Goal: Information Seeking & Learning: Check status

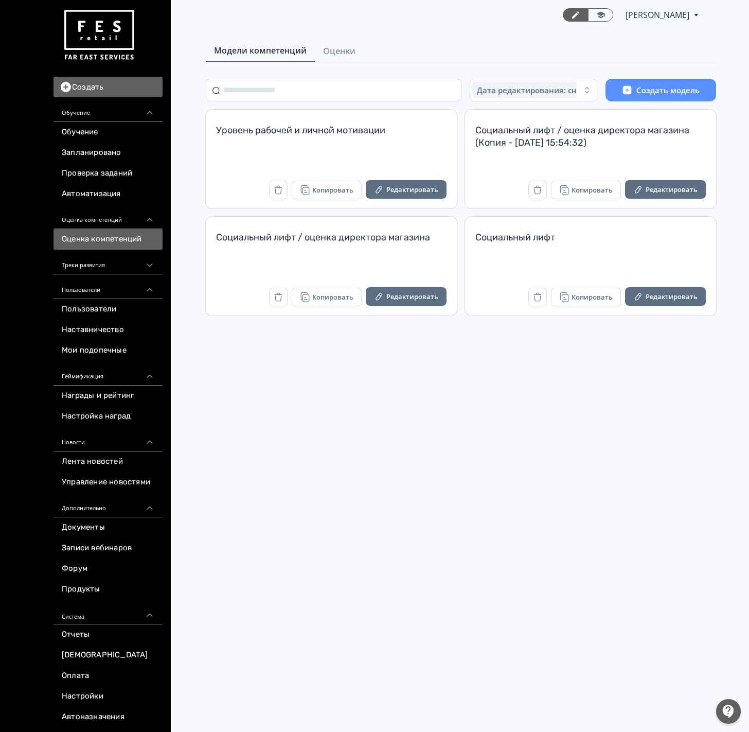
click at [338, 62] on div "Модели компетенций Оценки Дата редактирования: сначала новые Создать модель Уро…" at bounding box center [461, 242] width 576 height 405
click at [339, 50] on span "Оценки" at bounding box center [339, 51] width 32 height 12
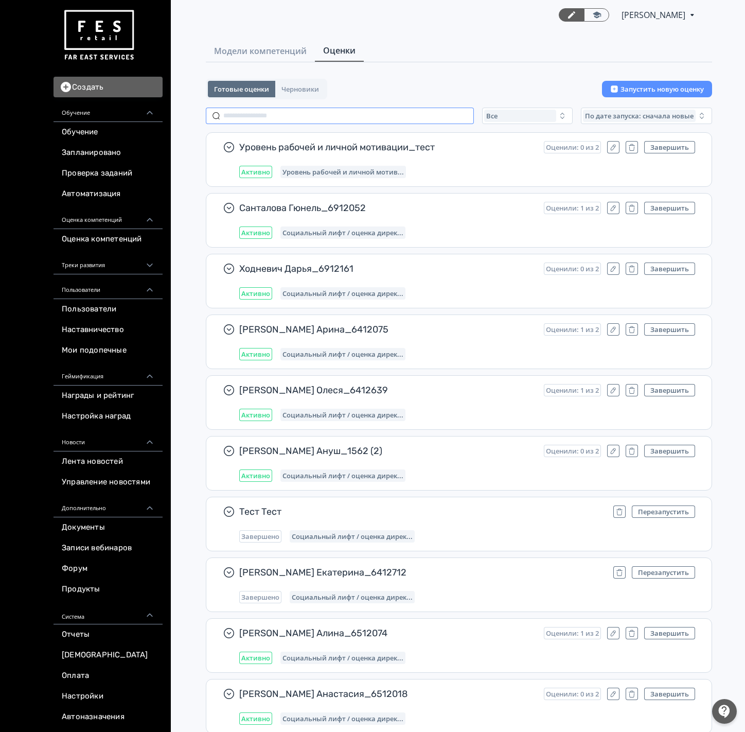
click at [338, 112] on input "text" at bounding box center [340, 116] width 268 height 16
paste input "**********"
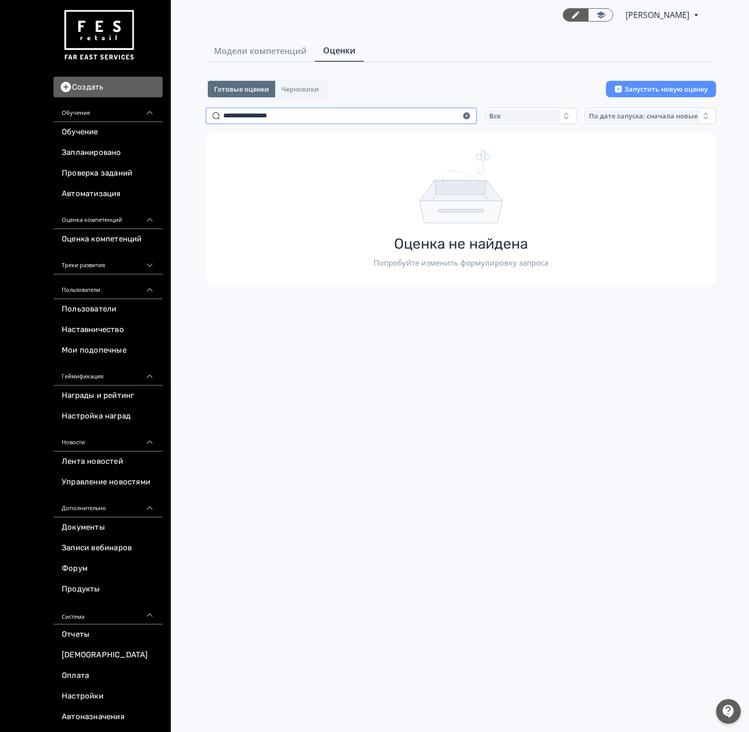
click at [358, 116] on input "**********" at bounding box center [341, 116] width 271 height 16
drag, startPoint x: 259, startPoint y: 117, endPoint x: 257, endPoint y: 122, distance: 5.8
click at [257, 122] on input "**********" at bounding box center [341, 116] width 271 height 16
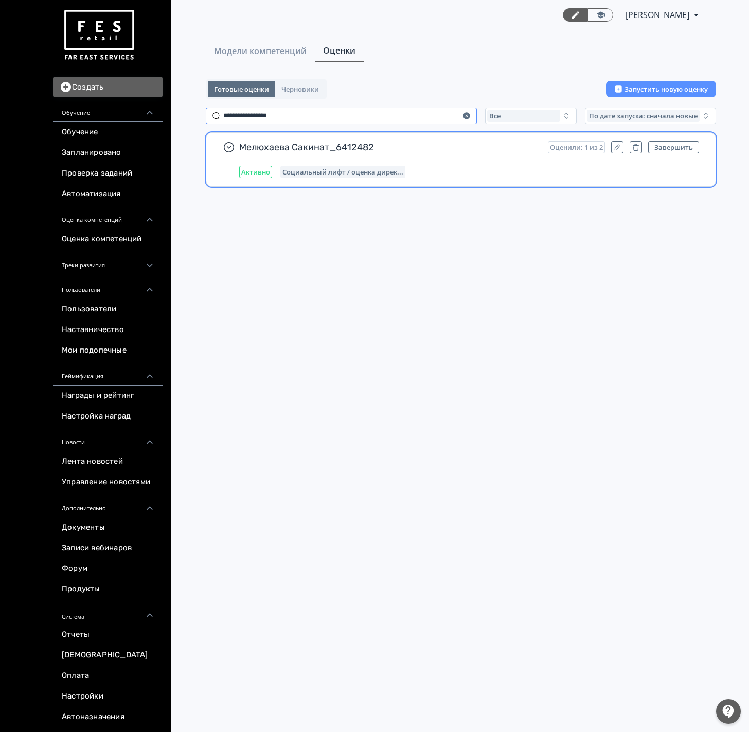
type input "**********"
click at [416, 138] on div "Мелюхаева Сакинат_6412482 Оценили: 1 из 2 Завершить Активно Социальный лифт / о…" at bounding box center [461, 160] width 510 height 54
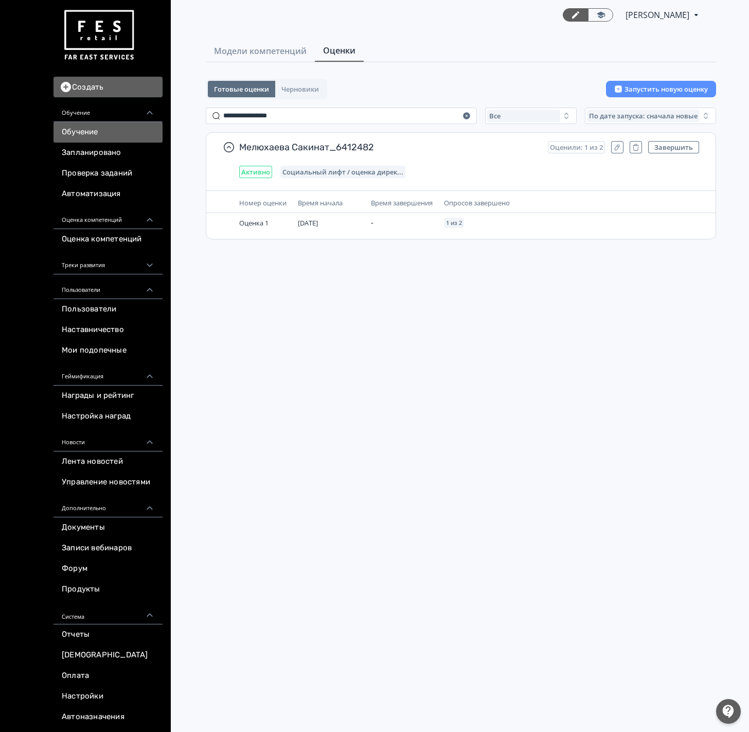
click at [73, 130] on link "Обучение" at bounding box center [108, 132] width 109 height 21
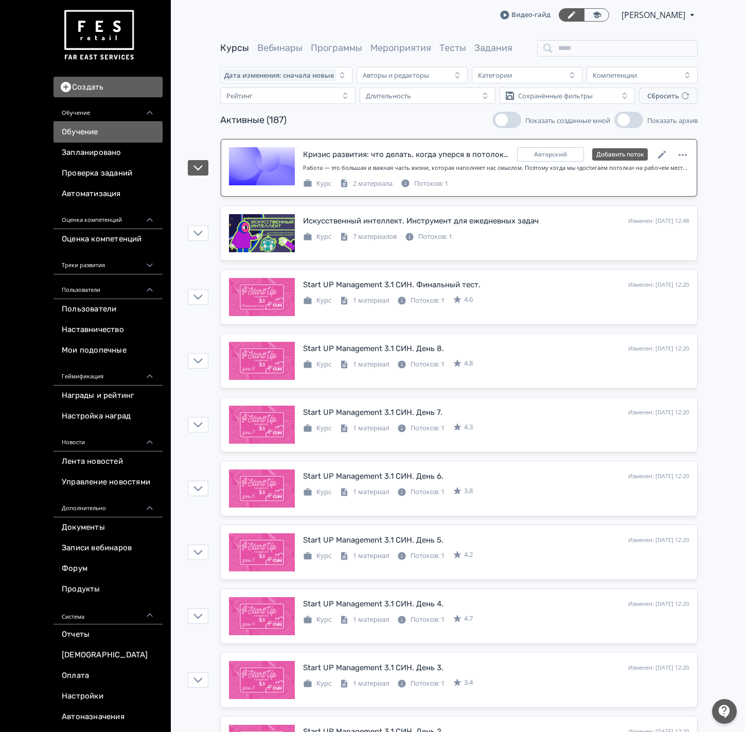
click at [376, 182] on div "2 материала" at bounding box center [366, 184] width 53 height 10
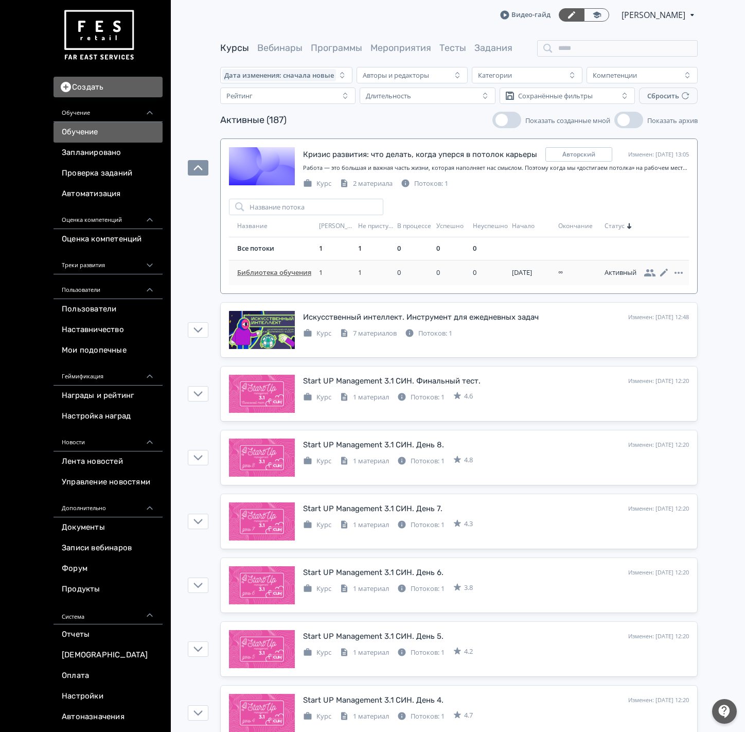
click at [289, 281] on td "Библиотека обучения" at bounding box center [272, 272] width 86 height 25
click at [275, 267] on td "Библиотека обучения" at bounding box center [272, 272] width 86 height 25
click at [269, 275] on span "Библиотека обучения" at bounding box center [276, 273] width 78 height 10
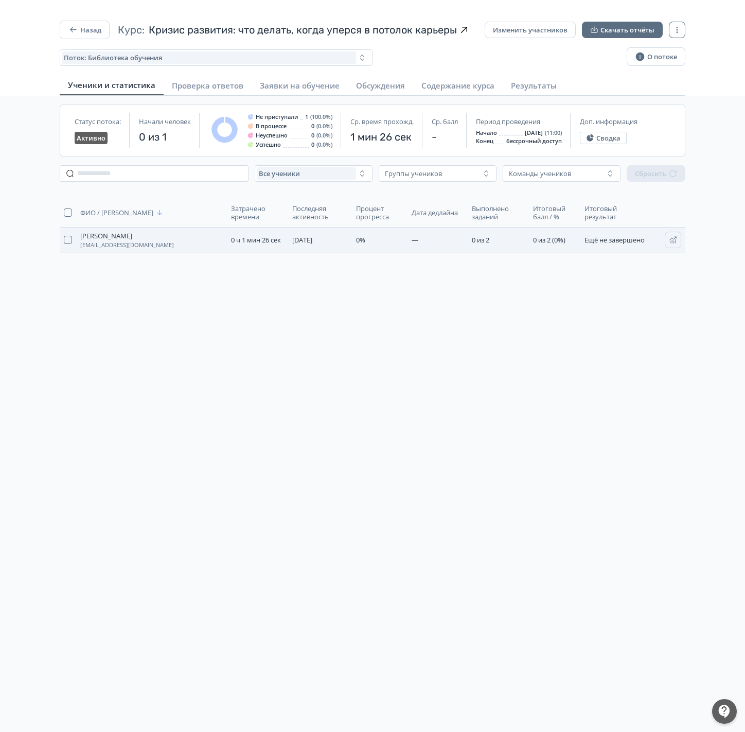
click at [80, 243] on span "[EMAIL_ADDRESS][DOMAIN_NAME]" at bounding box center [127, 245] width 94 height 6
click at [61, 38] on button "Назад" at bounding box center [85, 30] width 50 height 19
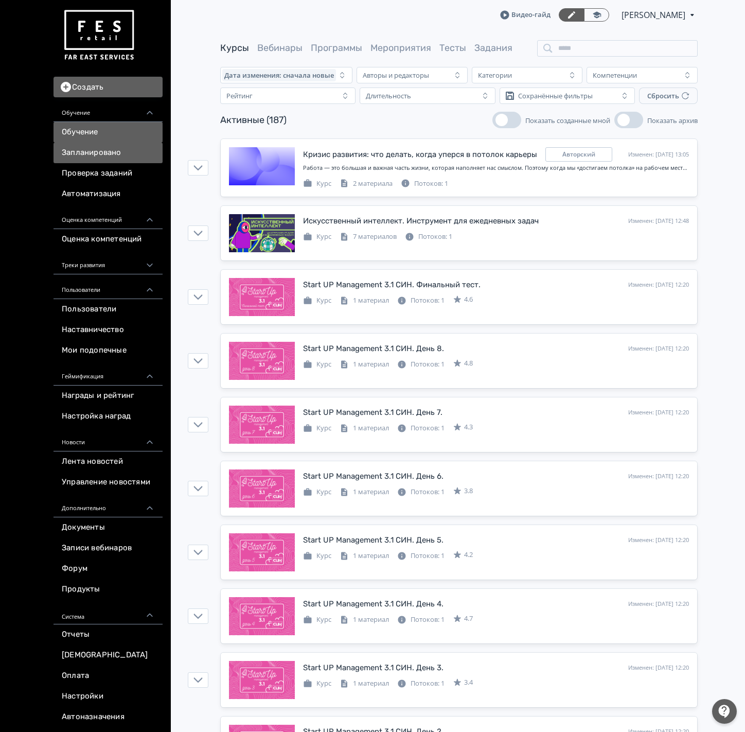
click at [111, 146] on link "Запланировано" at bounding box center [108, 153] width 109 height 21
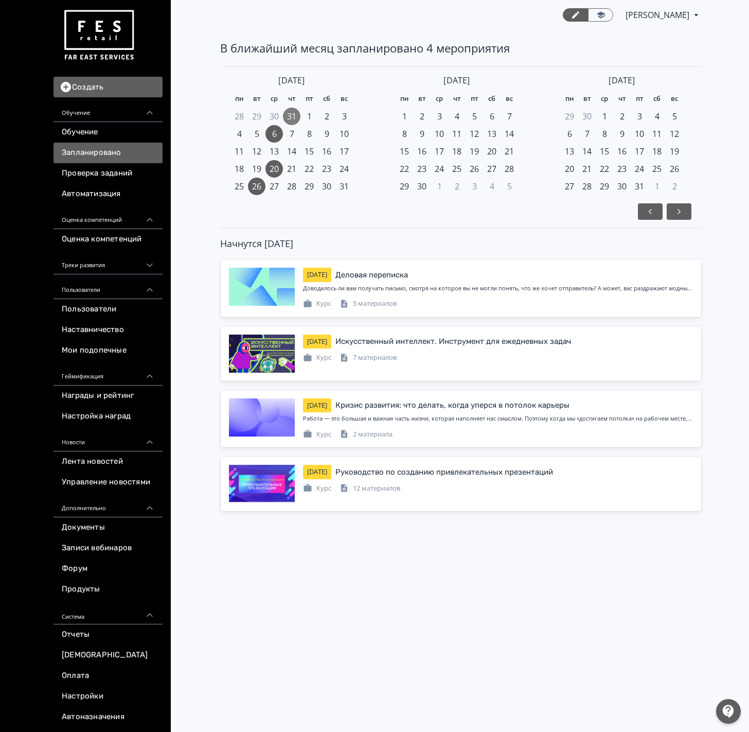
click at [356, 195] on div at bounding box center [461, 207] width 461 height 25
click at [346, 194] on div "31" at bounding box center [344, 186] width 17 height 17
click at [345, 193] on div "31" at bounding box center [344, 186] width 17 height 17
click at [345, 190] on span "31" at bounding box center [344, 186] width 9 height 12
click at [340, 186] on span "31" at bounding box center [344, 186] width 9 height 12
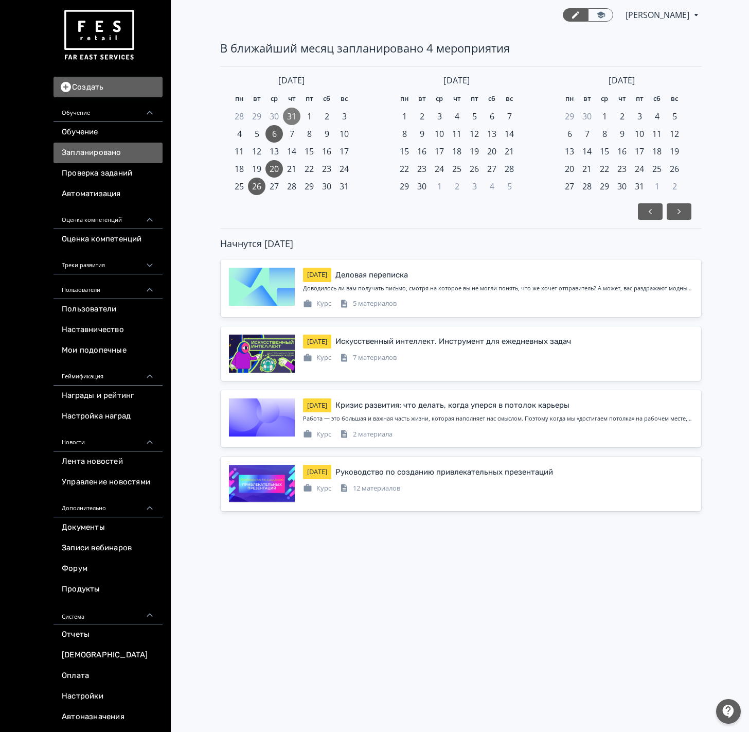
click at [294, 118] on span "31" at bounding box center [291, 116] width 9 height 12
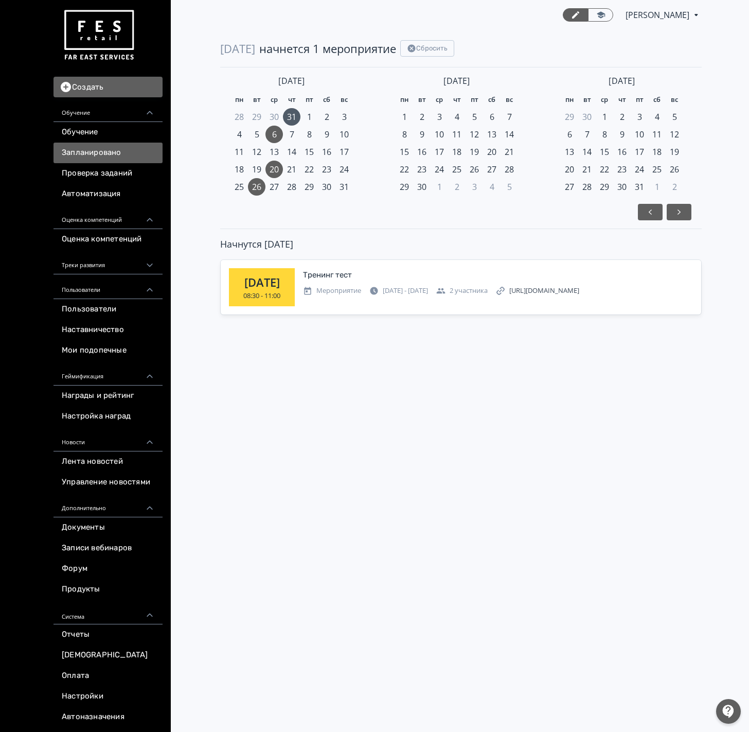
click at [272, 136] on span "6" at bounding box center [274, 134] width 5 height 12
click at [275, 168] on span "20" at bounding box center [274, 169] width 9 height 12
click at [258, 191] on span "26" at bounding box center [256, 187] width 9 height 12
